Goal: Check status: Check status

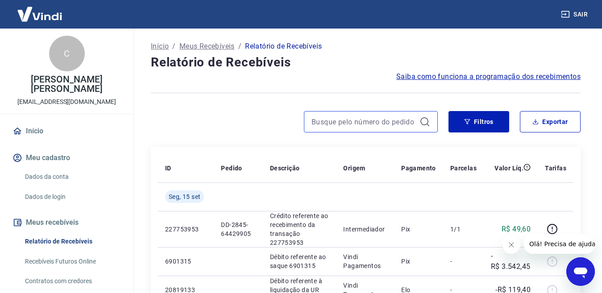
click at [343, 120] on input at bounding box center [363, 121] width 104 height 13
click at [343, 120] on input "137,971" at bounding box center [363, 121] width 104 height 13
click at [424, 122] on icon at bounding box center [424, 121] width 11 height 11
click at [352, 125] on input "137,971" at bounding box center [363, 121] width 104 height 13
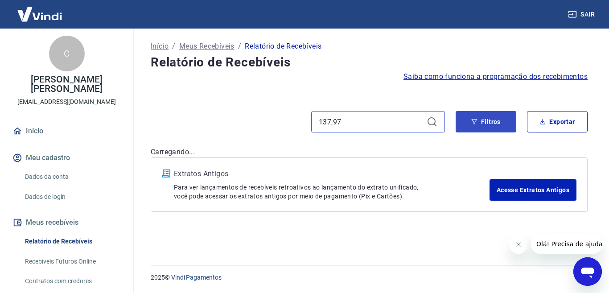
type input "137,97"
click at [480, 123] on button "Filtros" at bounding box center [486, 121] width 61 height 21
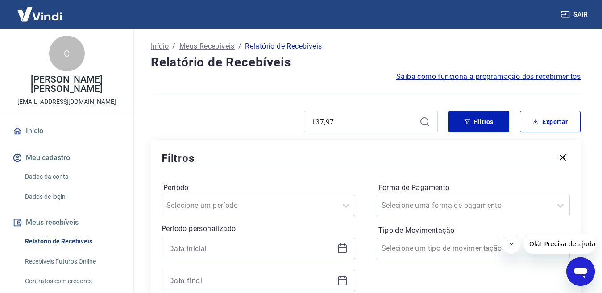
click at [425, 121] on icon at bounding box center [424, 121] width 11 height 11
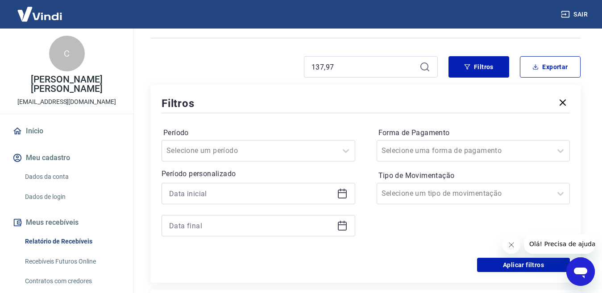
scroll to position [89, 0]
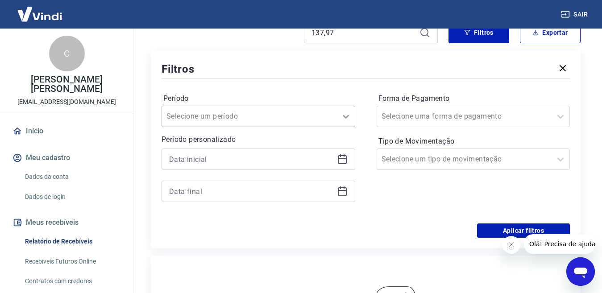
click at [346, 117] on icon at bounding box center [345, 116] width 11 height 11
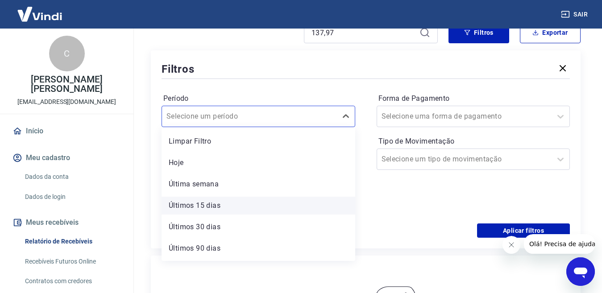
click at [252, 205] on div "Últimos 15 dias" at bounding box center [258, 206] width 194 height 18
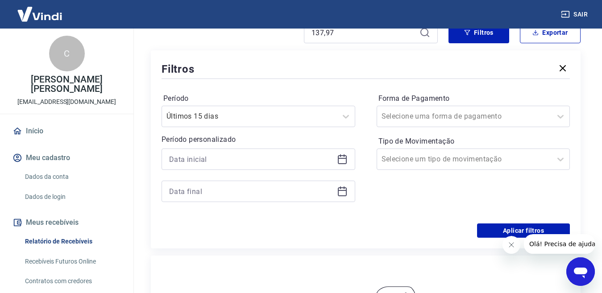
click at [343, 160] on icon at bounding box center [342, 159] width 11 height 11
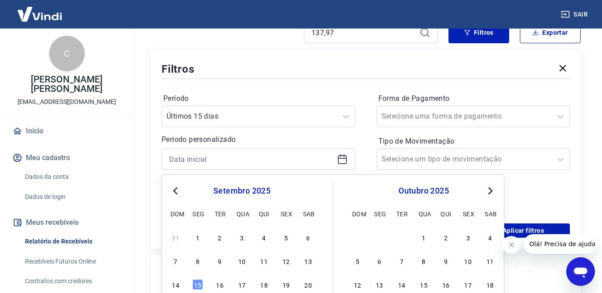
click at [559, 197] on div "Forma de Pagamento Selecione uma forma de pagamento Tipo de Movimentação Seleci…" at bounding box center [473, 151] width 194 height 121
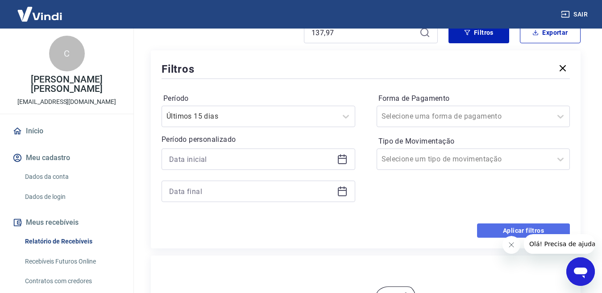
click at [521, 228] on button "Aplicar filtros" at bounding box center [523, 230] width 93 height 14
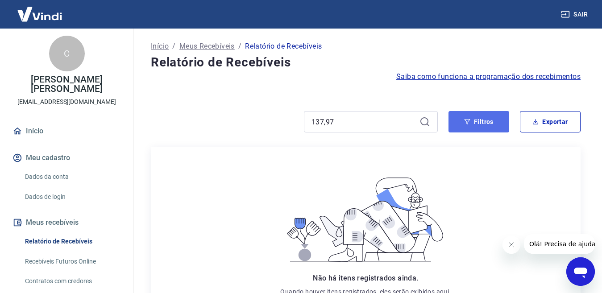
click at [474, 119] on button "Filtros" at bounding box center [478, 121] width 61 height 21
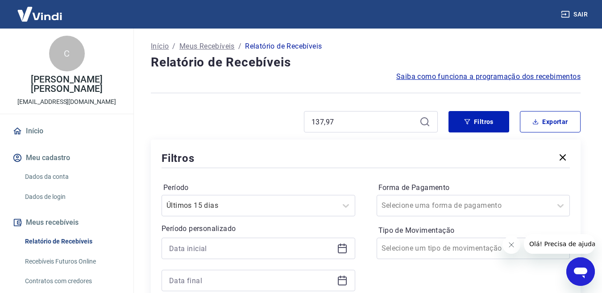
click at [341, 253] on icon at bounding box center [342, 248] width 9 height 9
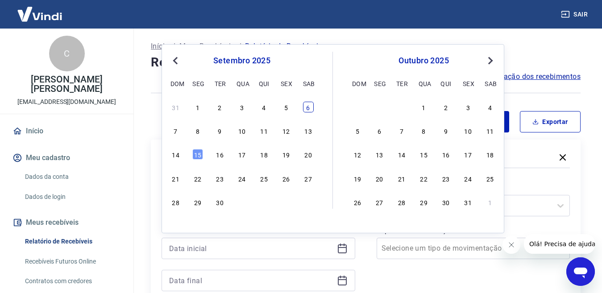
click at [306, 107] on div "6" at bounding box center [308, 107] width 11 height 11
type input "06/09/2025"
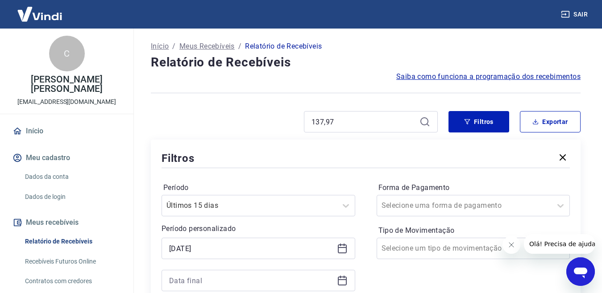
click at [341, 283] on icon at bounding box center [342, 280] width 11 height 11
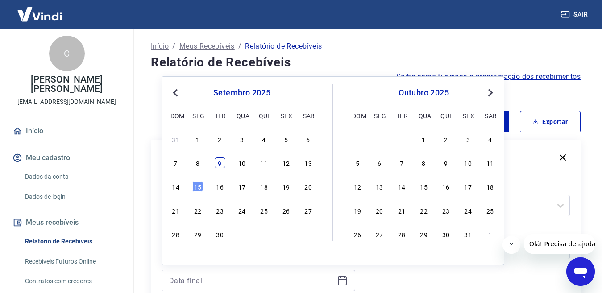
click at [221, 166] on div "9" at bounding box center [220, 162] width 11 height 11
type input "09/09/2025"
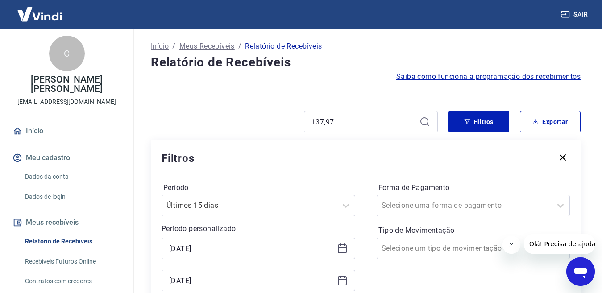
scroll to position [256, 0]
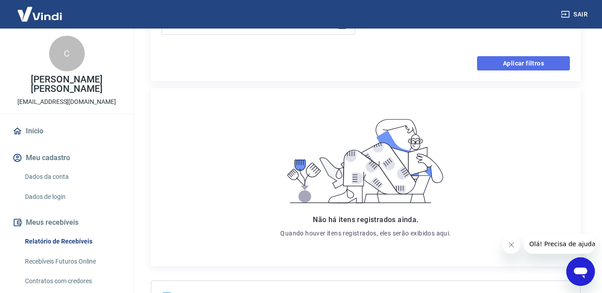
click at [541, 64] on button "Aplicar filtros" at bounding box center [523, 63] width 93 height 14
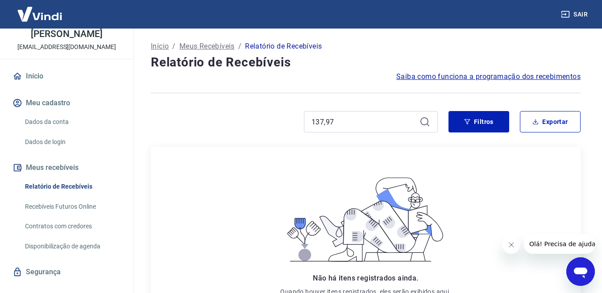
scroll to position [70, 0]
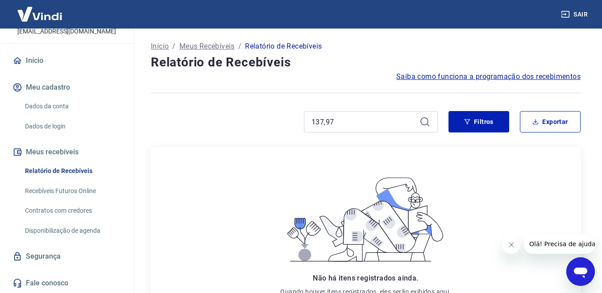
click at [57, 286] on link "Fale conosco" at bounding box center [67, 283] width 112 height 20
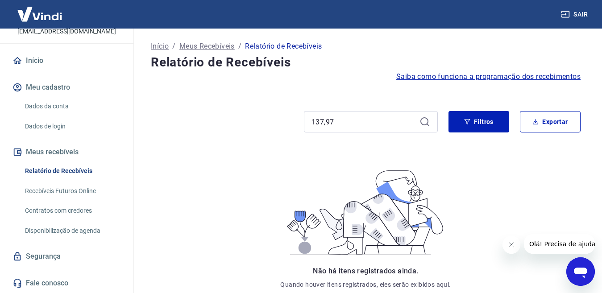
click at [57, 286] on link "Fale conosco" at bounding box center [67, 283] width 112 height 20
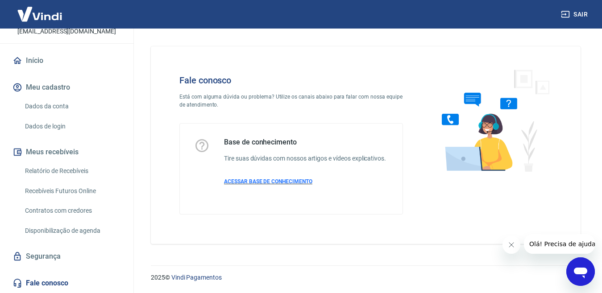
click at [286, 185] on span "ACESSAR BASE DE CONHECIMENTO" at bounding box center [268, 181] width 88 height 6
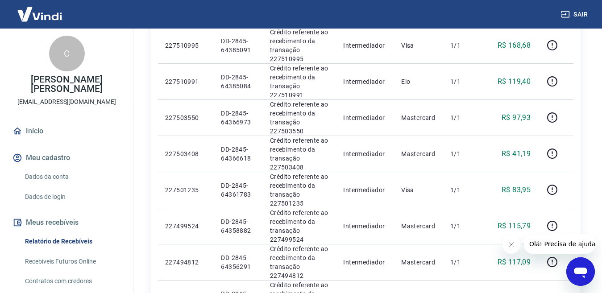
scroll to position [747, 0]
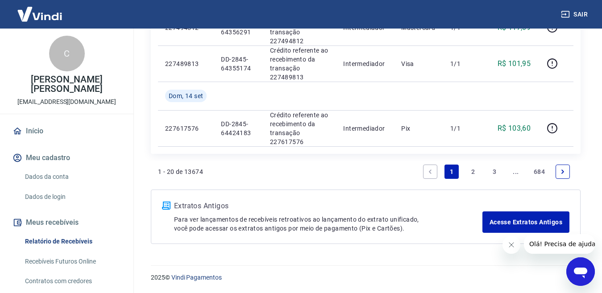
click at [471, 171] on link "2" at bounding box center [473, 172] width 14 height 14
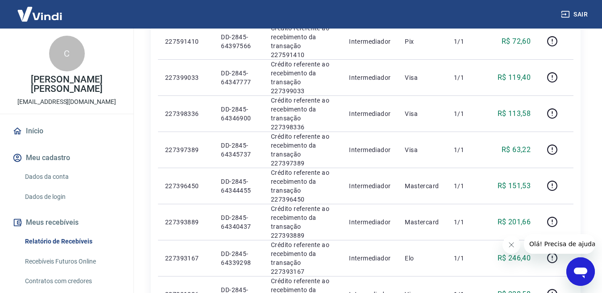
scroll to position [636, 0]
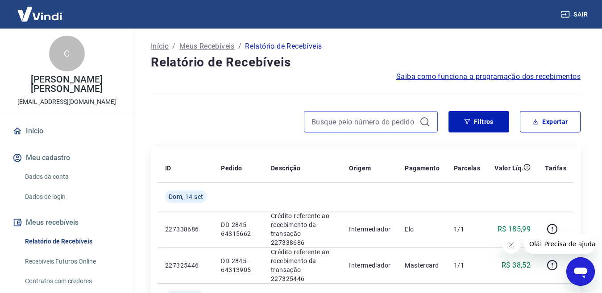
click at [383, 121] on input at bounding box center [363, 121] width 104 height 13
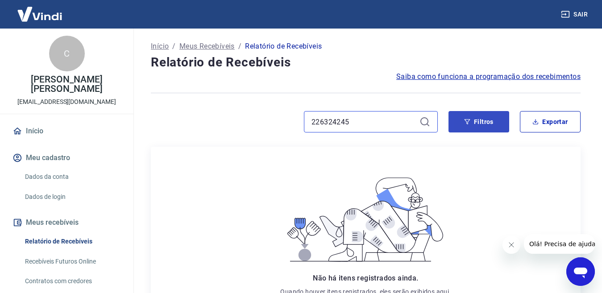
type input "226324245"
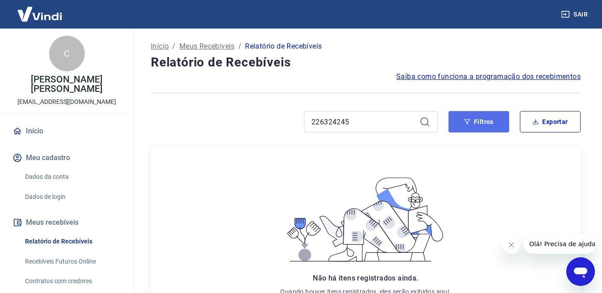
click at [482, 122] on button "Filtros" at bounding box center [478, 121] width 61 height 21
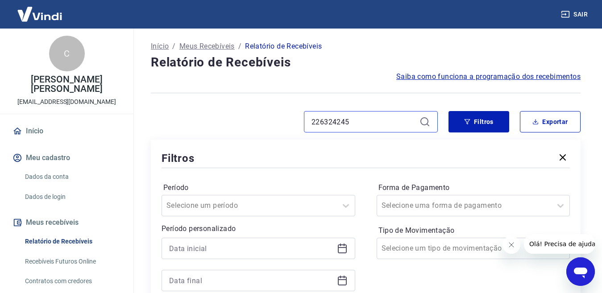
click at [360, 120] on input "226324245" at bounding box center [363, 121] width 104 height 13
type input "2"
type input "14117319"
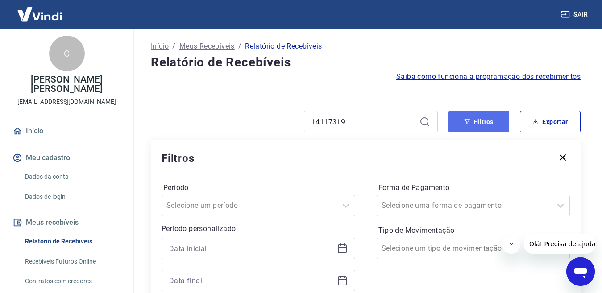
click at [484, 120] on button "Filtros" at bounding box center [478, 121] width 61 height 21
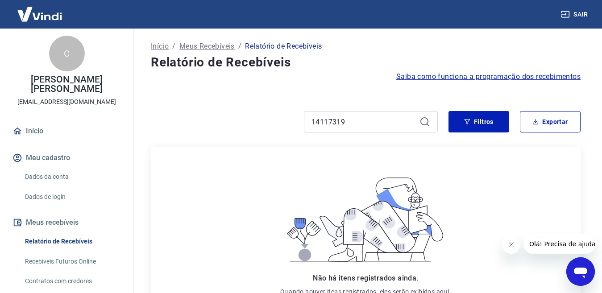
click at [423, 120] on icon at bounding box center [424, 121] width 11 height 11
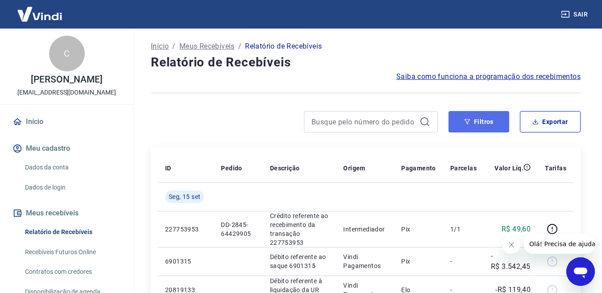
click at [468, 118] on button "Filtros" at bounding box center [478, 121] width 61 height 21
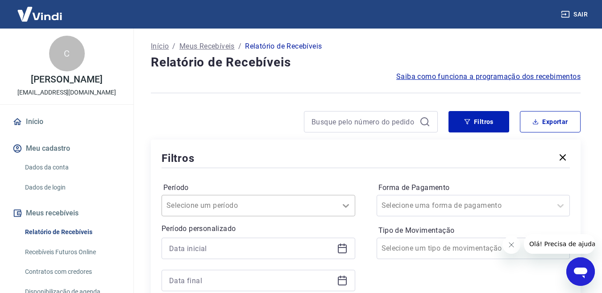
click at [345, 206] on div at bounding box center [346, 205] width 18 height 21
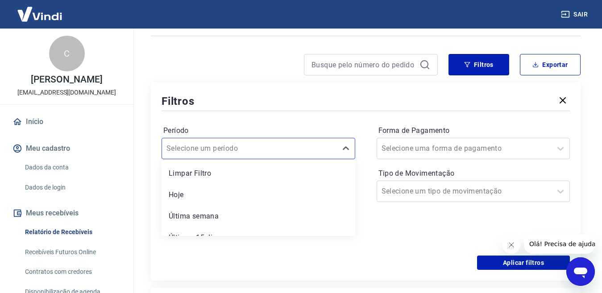
scroll to position [18, 0]
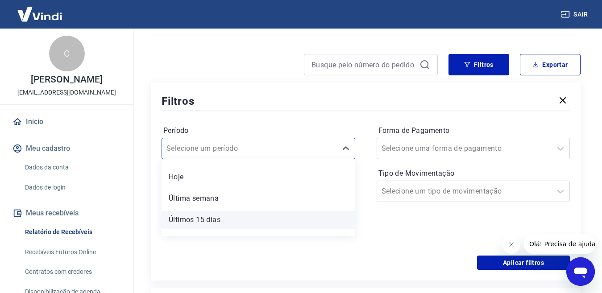
click at [301, 223] on div "Últimos 15 dias" at bounding box center [258, 220] width 194 height 18
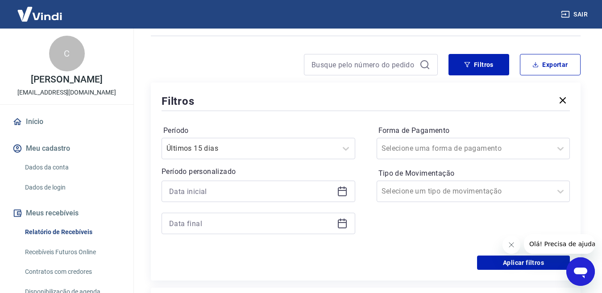
click at [345, 192] on icon at bounding box center [342, 191] width 11 height 11
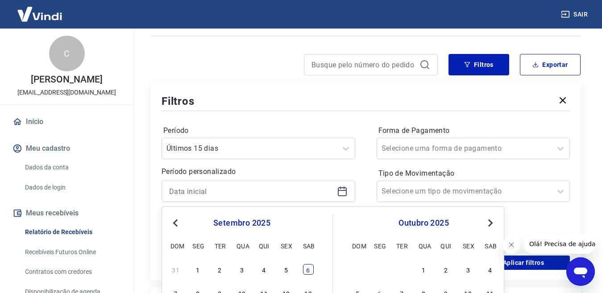
click at [309, 272] on div "6" at bounding box center [308, 269] width 11 height 11
type input "06/09/2025"
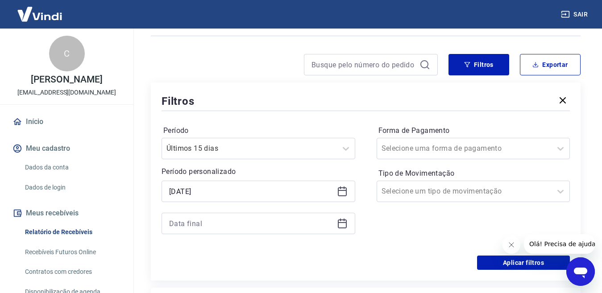
click at [309, 272] on div "Filtros Período Últimos 15 dias Período personalizado Selected date: sábado, 6 …" at bounding box center [365, 182] width 429 height 198
click at [343, 224] on icon at bounding box center [342, 223] width 11 height 11
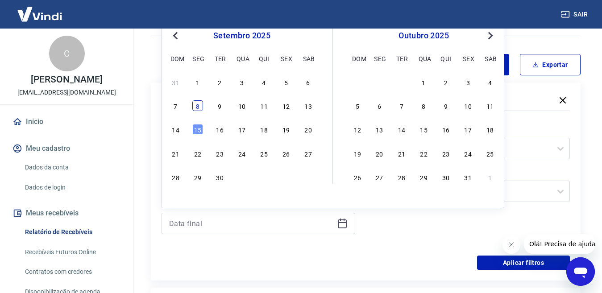
click at [198, 107] on div "8" at bounding box center [197, 105] width 11 height 11
type input "08/09/2025"
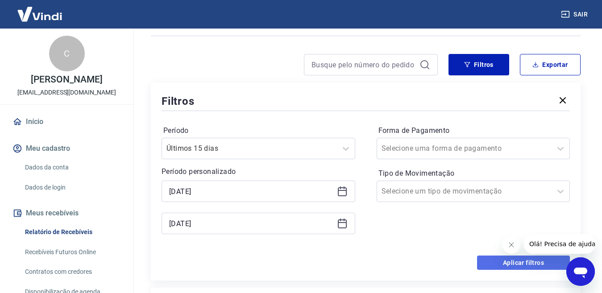
click at [496, 261] on button "Aplicar filtros" at bounding box center [523, 263] width 93 height 14
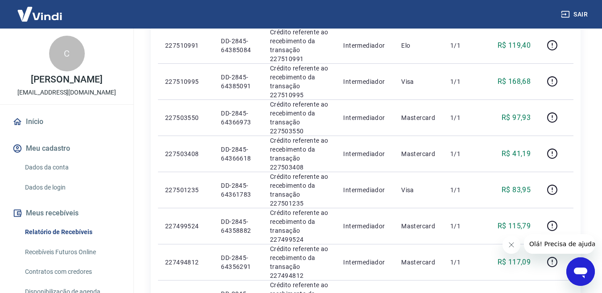
scroll to position [747, 0]
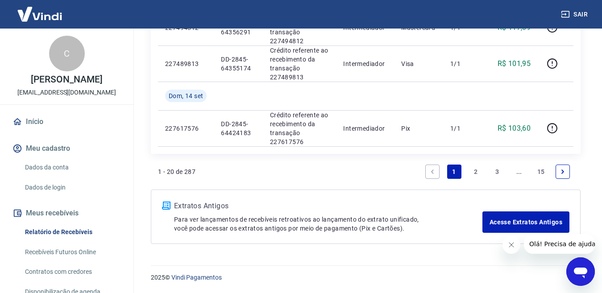
click at [564, 172] on icon "Next page" at bounding box center [562, 172] width 6 height 6
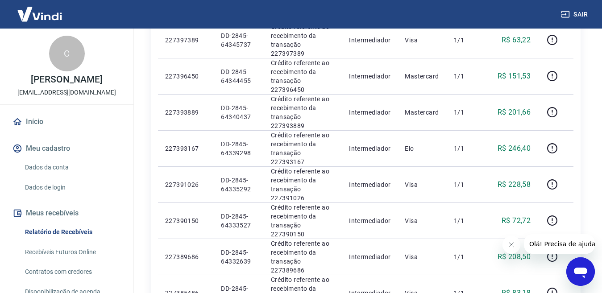
scroll to position [636, 0]
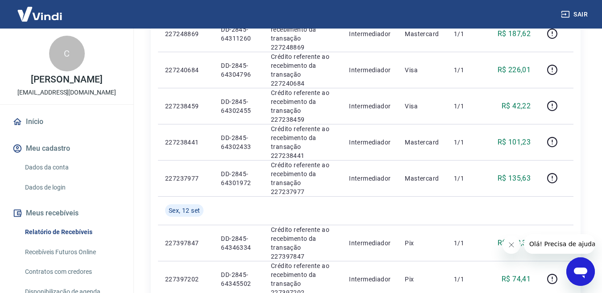
scroll to position [693, 0]
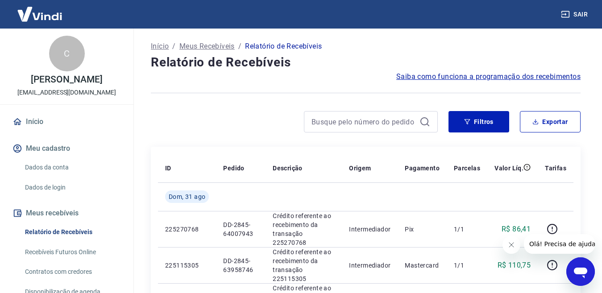
scroll to position [256, 0]
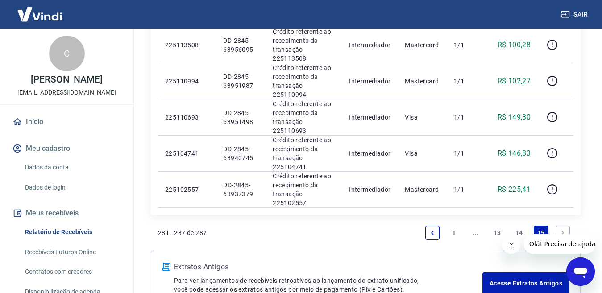
click at [472, 226] on link "..." at bounding box center [475, 233] width 14 height 14
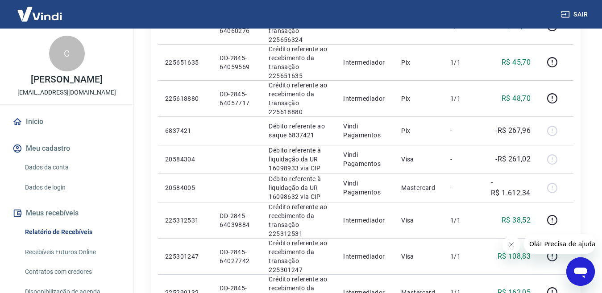
scroll to position [769, 0]
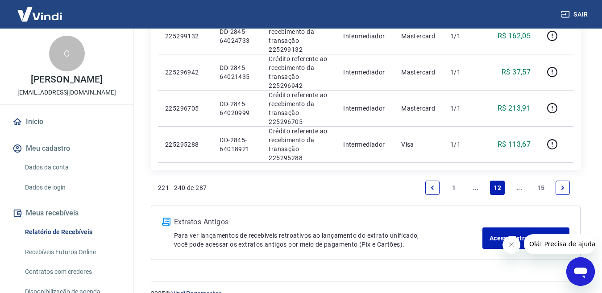
click at [473, 188] on link "..." at bounding box center [475, 188] width 14 height 14
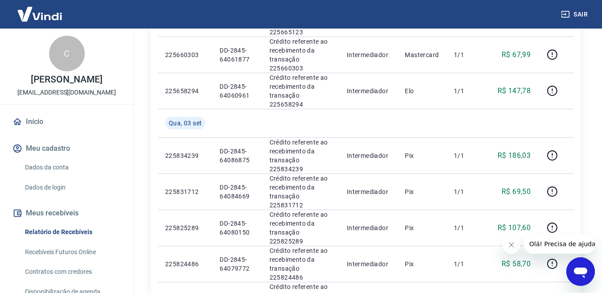
scroll to position [664, 0]
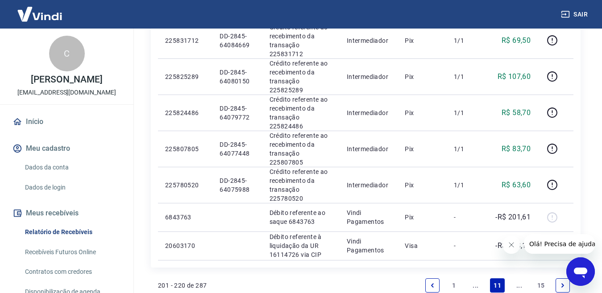
click at [474, 278] on link "..." at bounding box center [475, 285] width 14 height 14
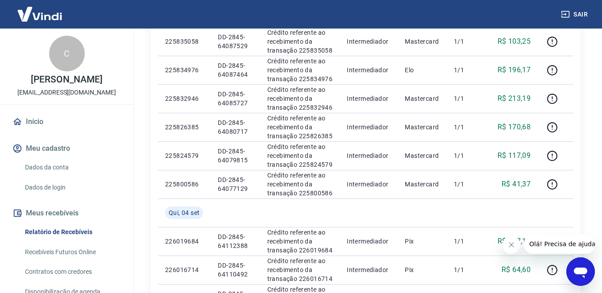
scroll to position [679, 0]
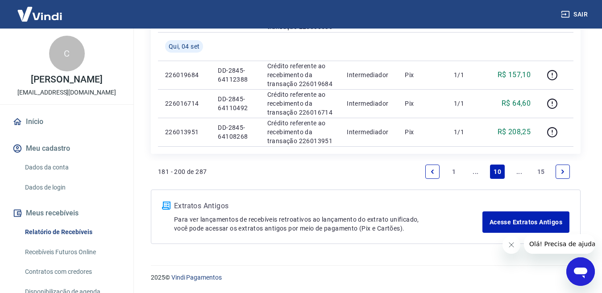
click at [475, 173] on link "..." at bounding box center [475, 172] width 14 height 14
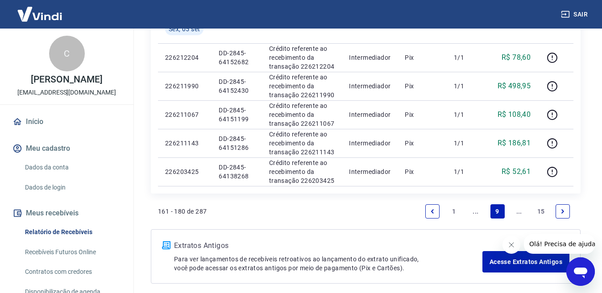
scroll to position [642, 0]
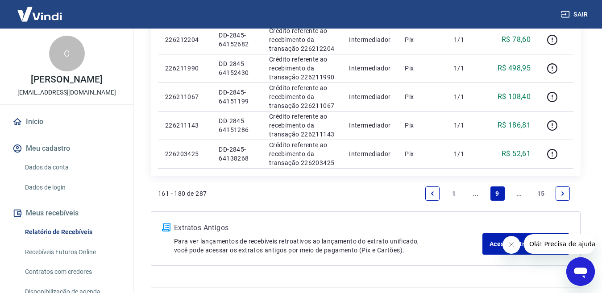
click at [477, 195] on link "..." at bounding box center [475, 193] width 14 height 14
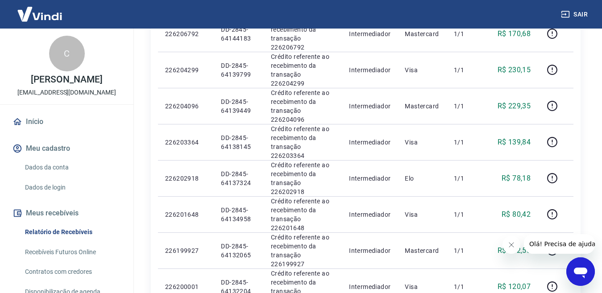
scroll to position [664, 0]
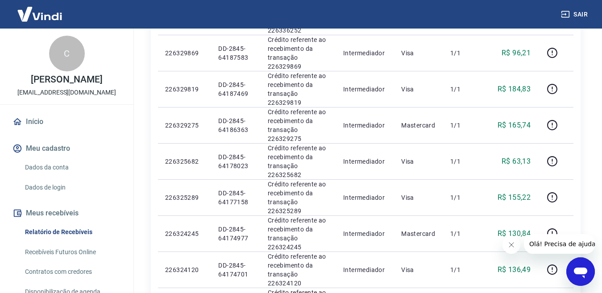
scroll to position [531, 0]
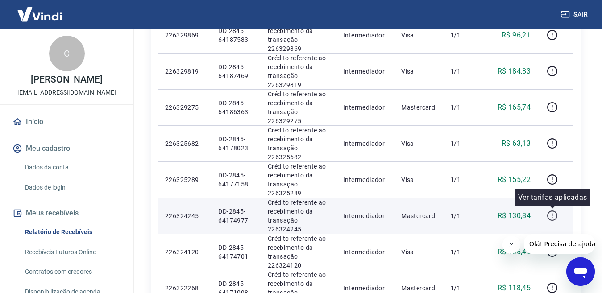
click at [552, 215] on icon "button" at bounding box center [551, 214] width 1 height 3
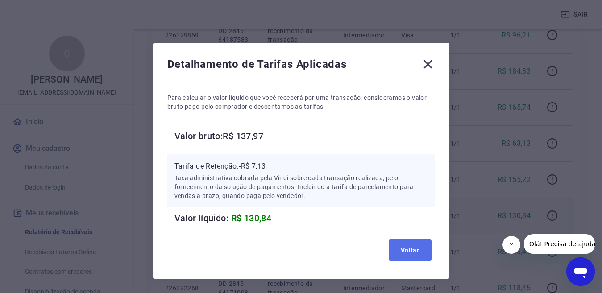
click at [403, 252] on button "Voltar" at bounding box center [409, 249] width 43 height 21
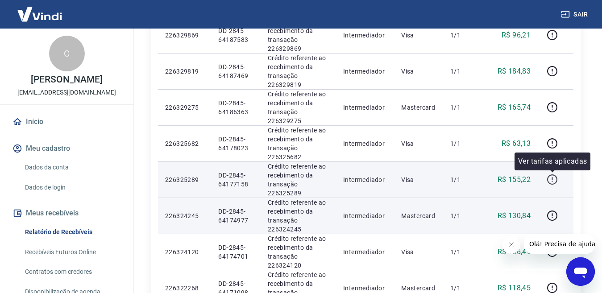
click at [552, 179] on icon "button" at bounding box center [551, 179] width 11 height 11
